Goal: Information Seeking & Learning: Find specific fact

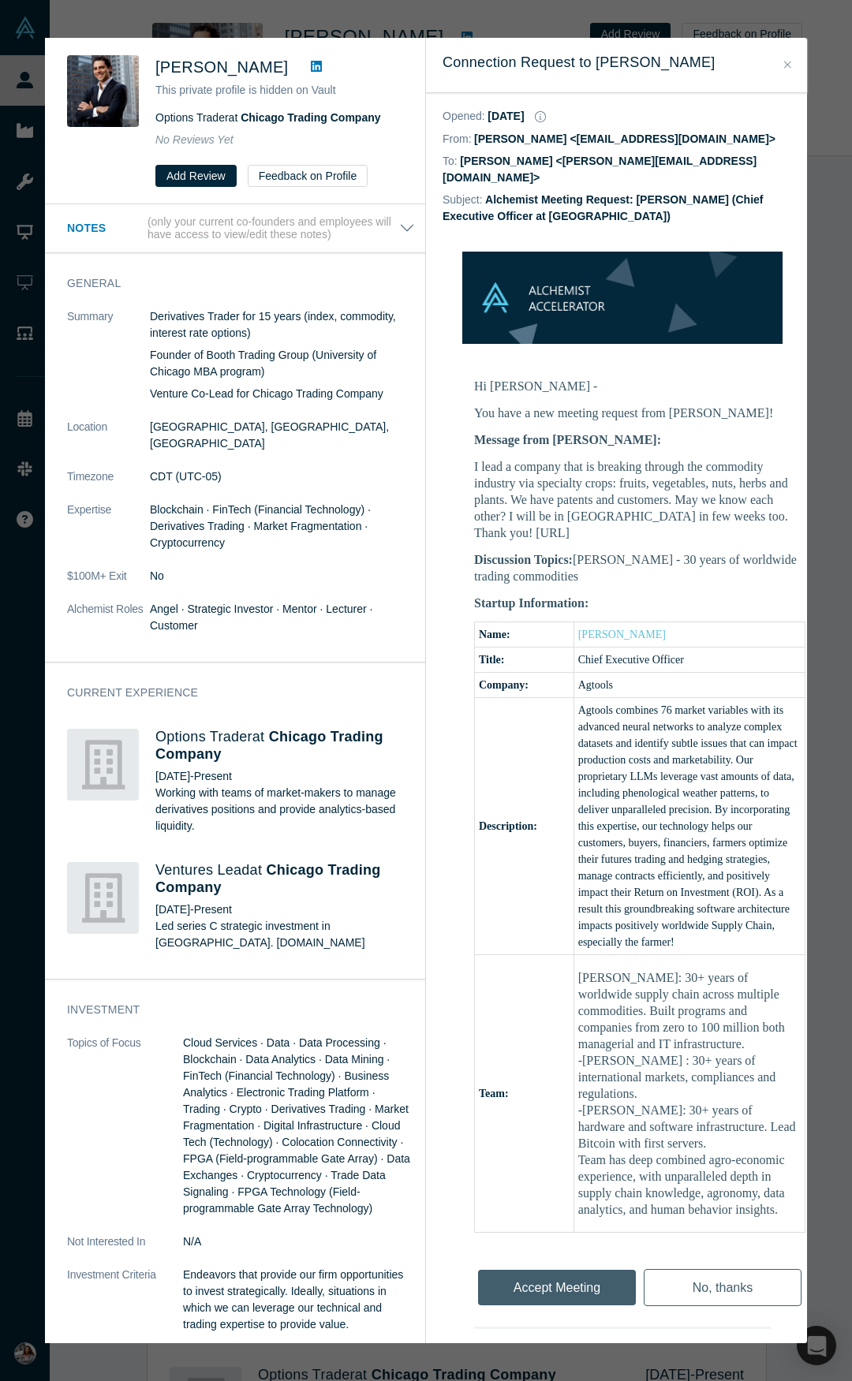
click at [793, 64] on button "Close" at bounding box center [787, 65] width 17 height 18
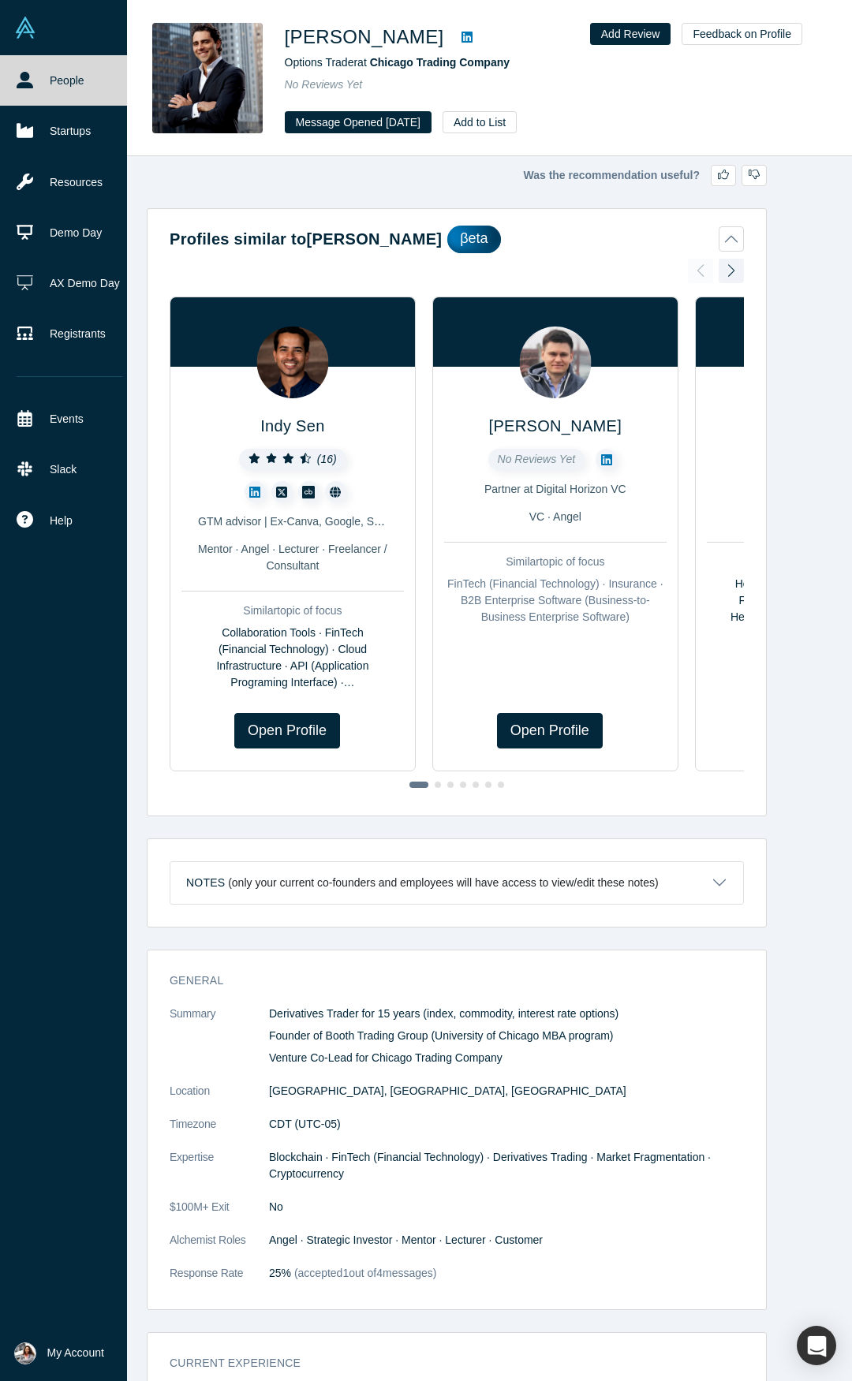
click at [50, 85] on link "People" at bounding box center [69, 80] width 139 height 50
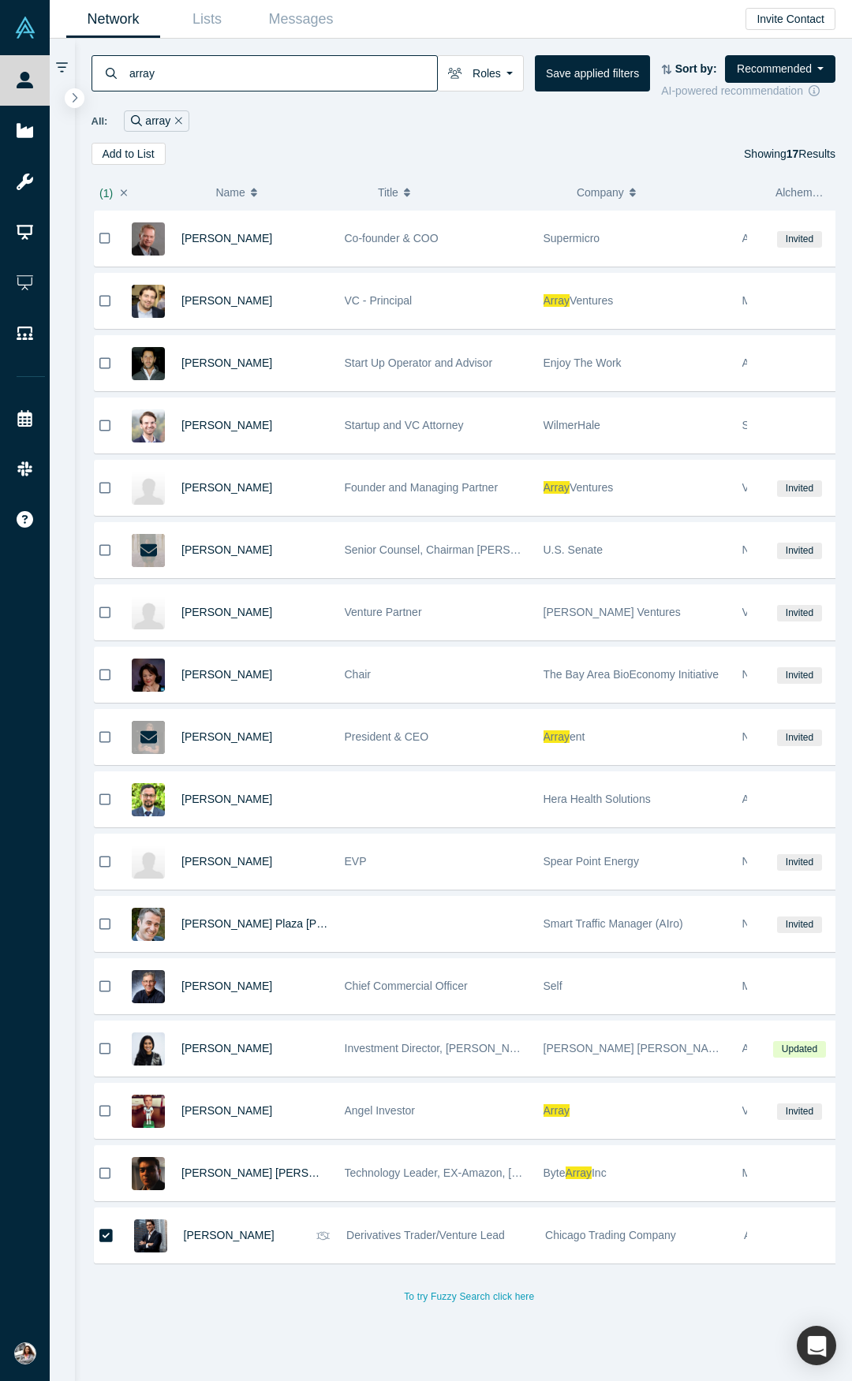
drag, startPoint x: 161, startPoint y: 81, endPoint x: 87, endPoint y: 76, distance: 74.3
click at [87, 76] on div "array Roles Founders Faculty Mentors Alumni Mentor Angels VCs Corporate Innovat…" at bounding box center [464, 102] width 778 height 126
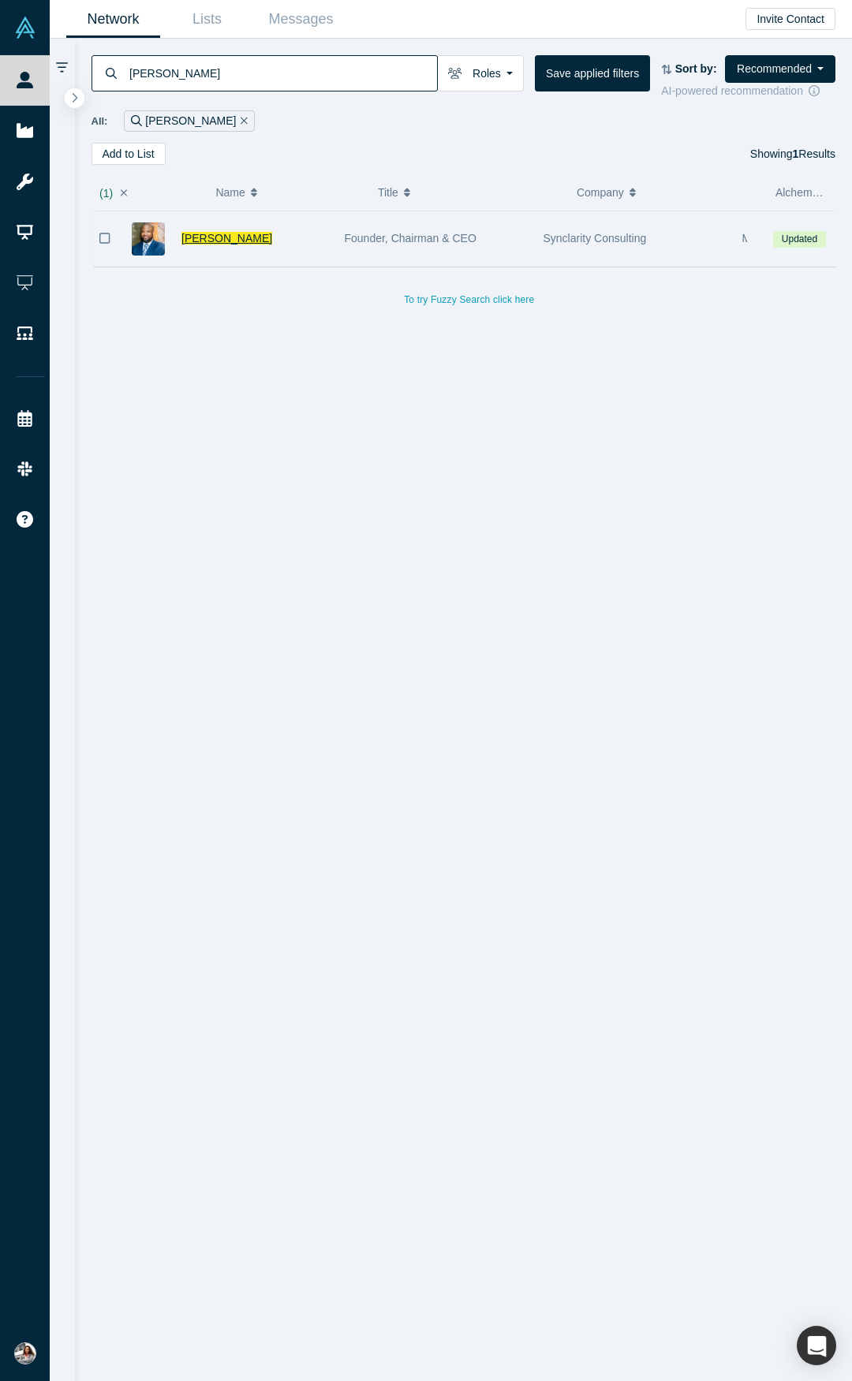
type input "[PERSON_NAME]"
click at [244, 242] on span "[PERSON_NAME]" at bounding box center [226, 238] width 91 height 13
